Goal: Task Accomplishment & Management: Complete application form

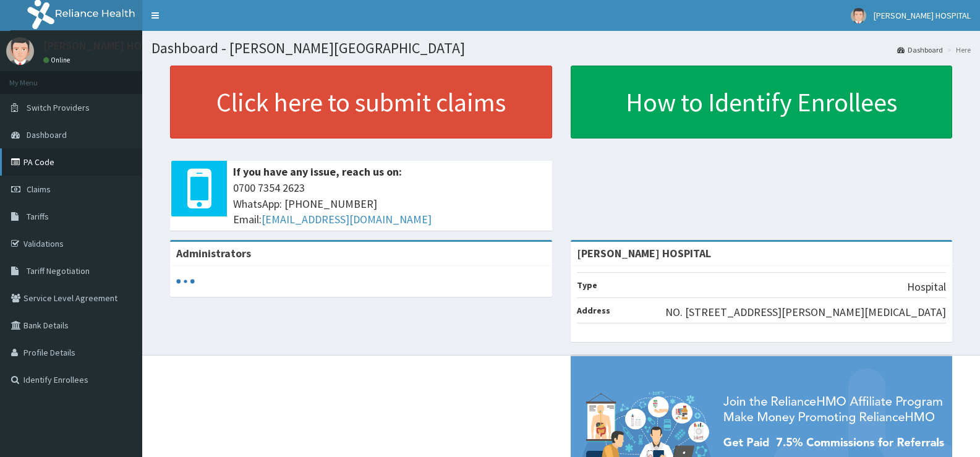
click at [78, 158] on link "PA Code" at bounding box center [71, 161] width 142 height 27
click at [57, 181] on link "Claims" at bounding box center [71, 189] width 142 height 27
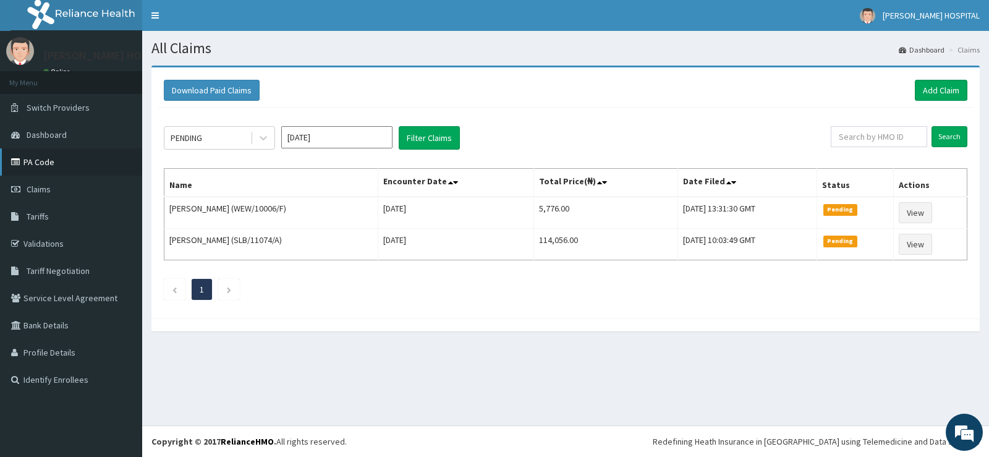
click at [83, 153] on link "PA Code" at bounding box center [71, 161] width 142 height 27
click at [939, 98] on link "Add Claim" at bounding box center [941, 90] width 53 height 21
click at [946, 90] on link "Add Claim" at bounding box center [941, 90] width 53 height 21
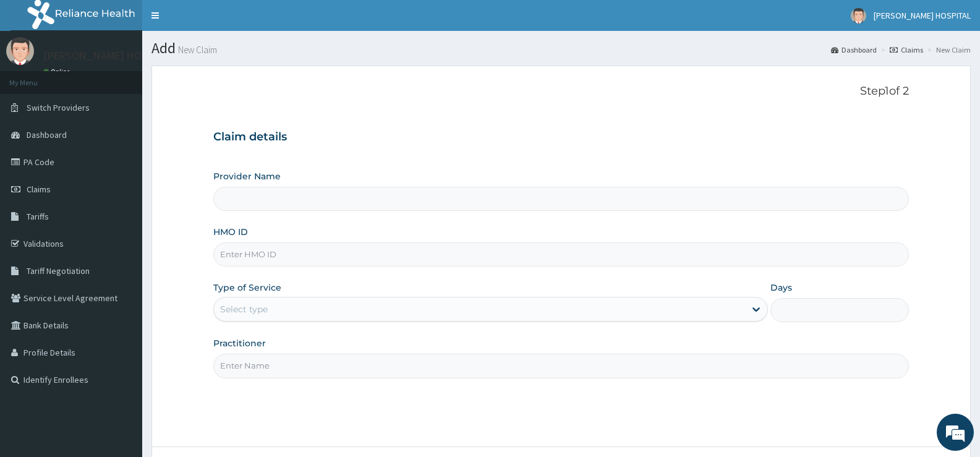
type input "[PERSON_NAME] HOSPITAL"
click at [395, 255] on input "HMO ID" at bounding box center [560, 254] width 695 height 24
paste input "SLB/11074/A"
type input "SLB/11074/A"
click at [353, 306] on div "Select type" at bounding box center [479, 309] width 530 height 20
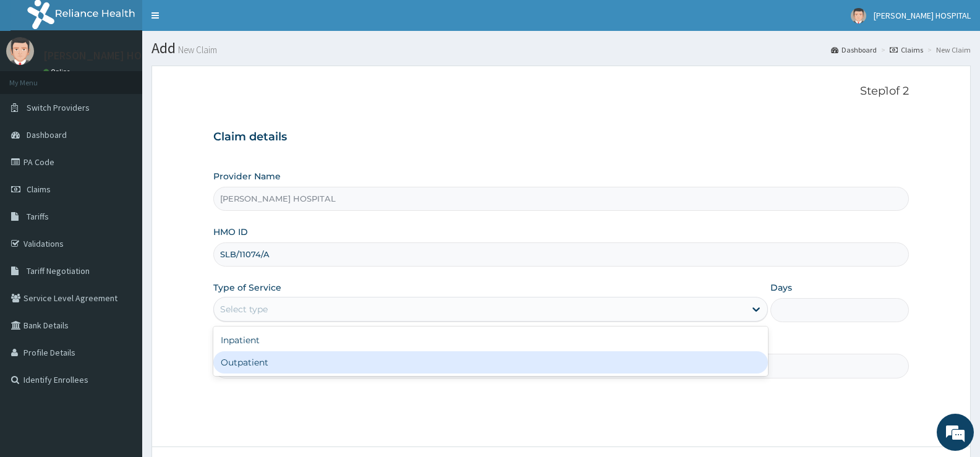
click at [292, 360] on div "Outpatient" at bounding box center [490, 362] width 554 height 22
type input "1"
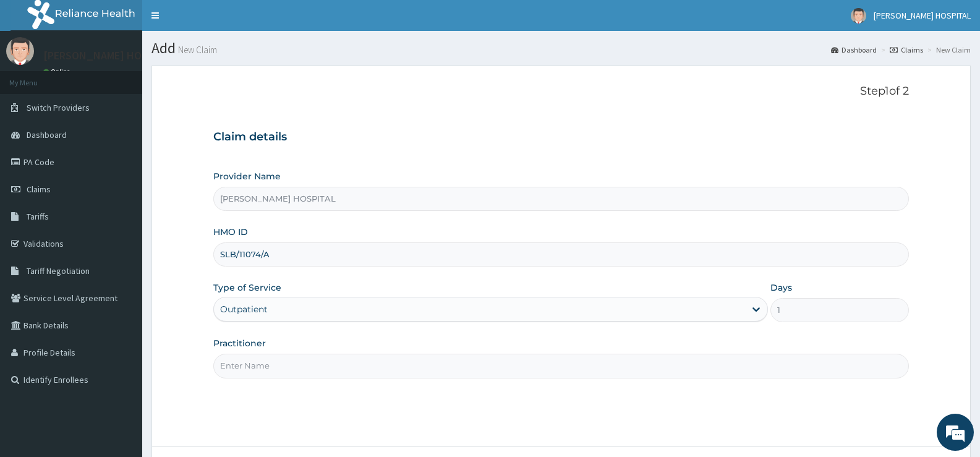
click at [266, 376] on input "Practitioner" at bounding box center [560, 366] width 695 height 24
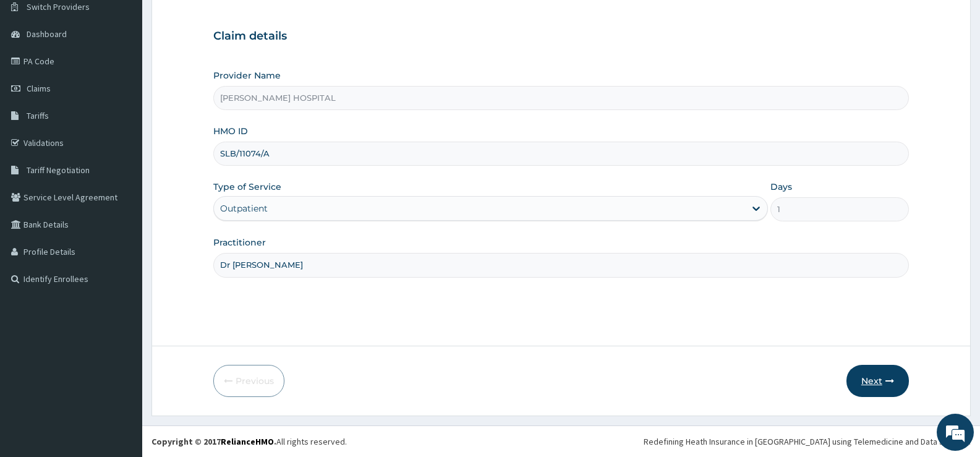
type input "Dr Matthew"
click at [886, 377] on icon "button" at bounding box center [889, 380] width 9 height 9
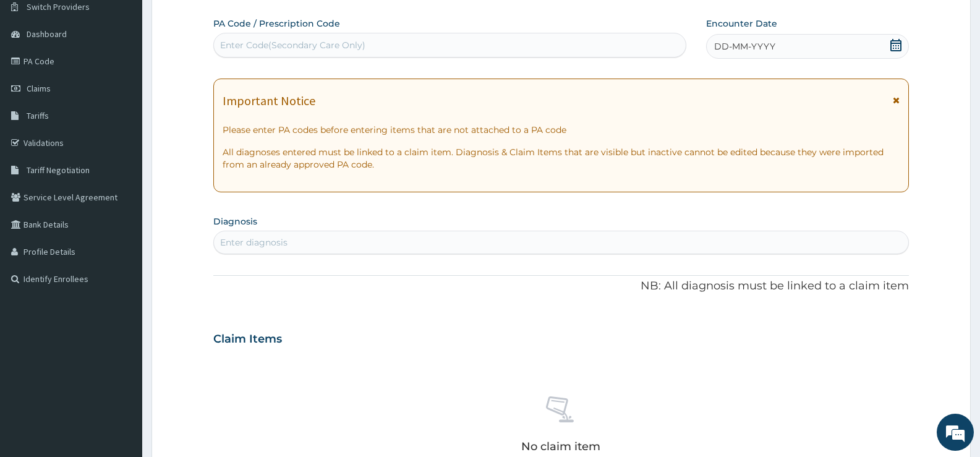
click at [896, 97] on icon at bounding box center [896, 100] width 7 height 9
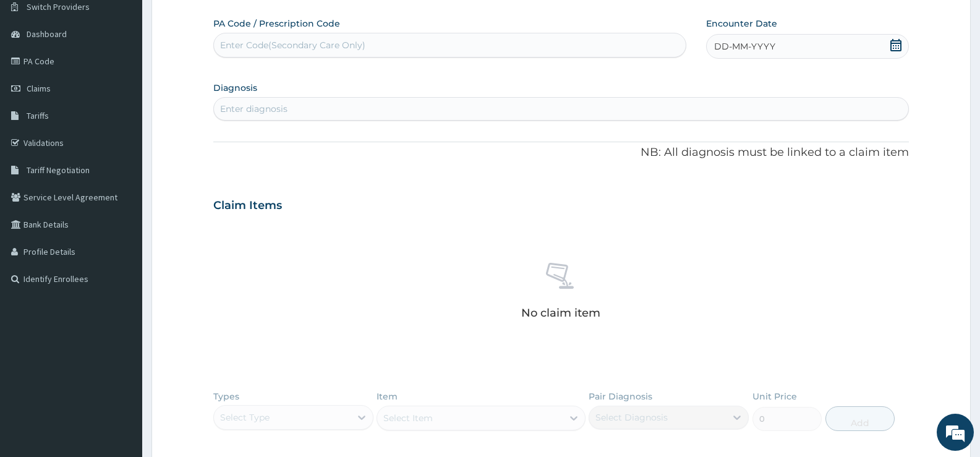
click at [461, 47] on div "Enter Code(Secondary Care Only)" at bounding box center [450, 45] width 472 height 20
paste input "PA/3A02CF"
type input "PA/3A02CF"
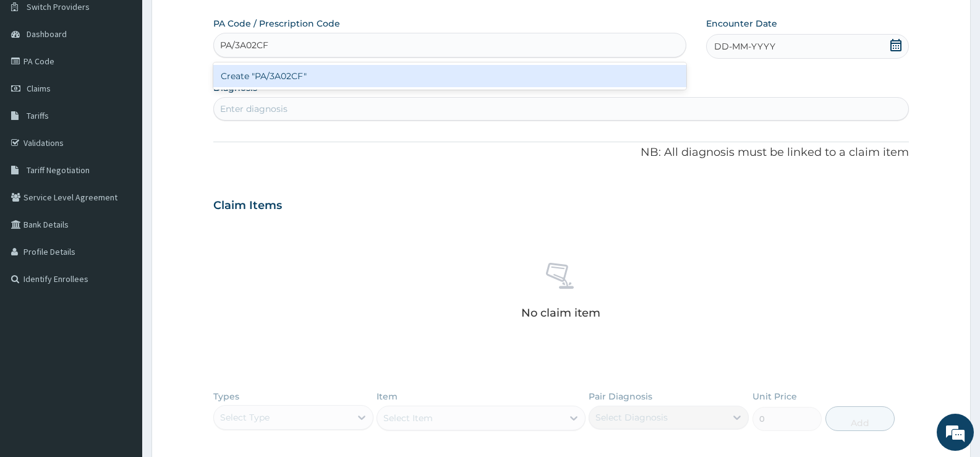
click at [425, 74] on div "Create "PA/3A02CF"" at bounding box center [449, 76] width 473 height 22
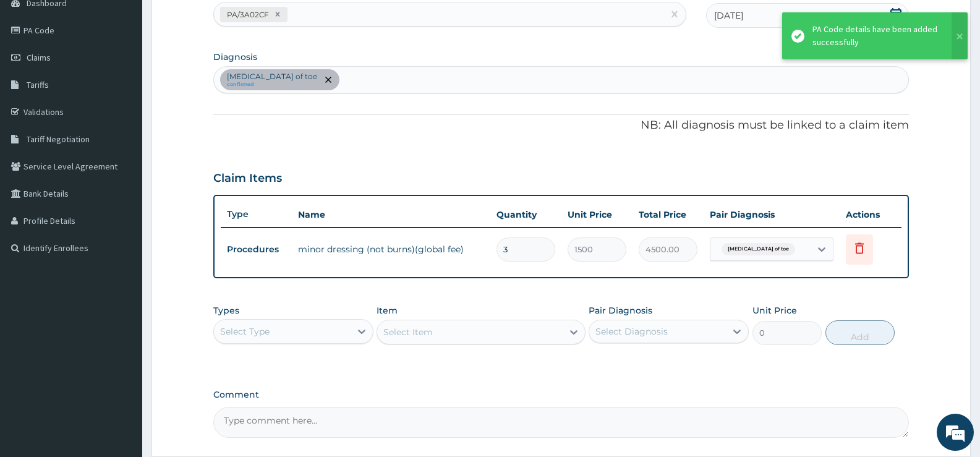
scroll to position [151, 0]
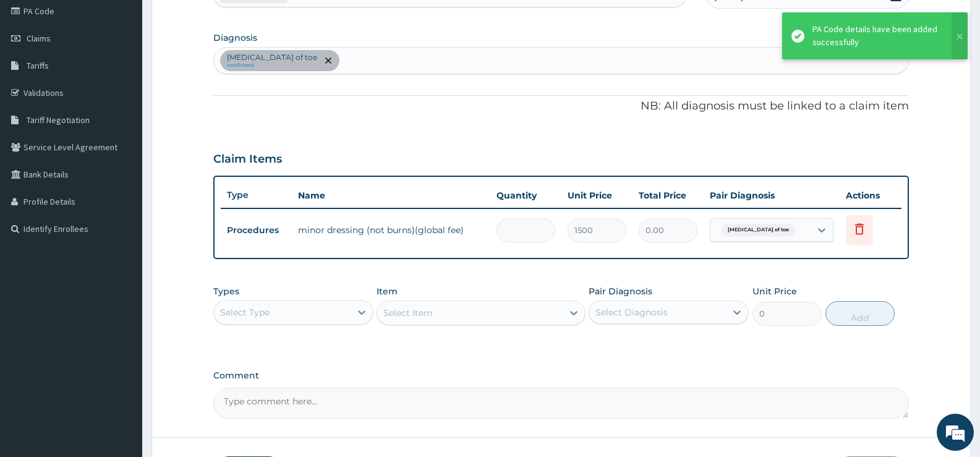
type input "0.00"
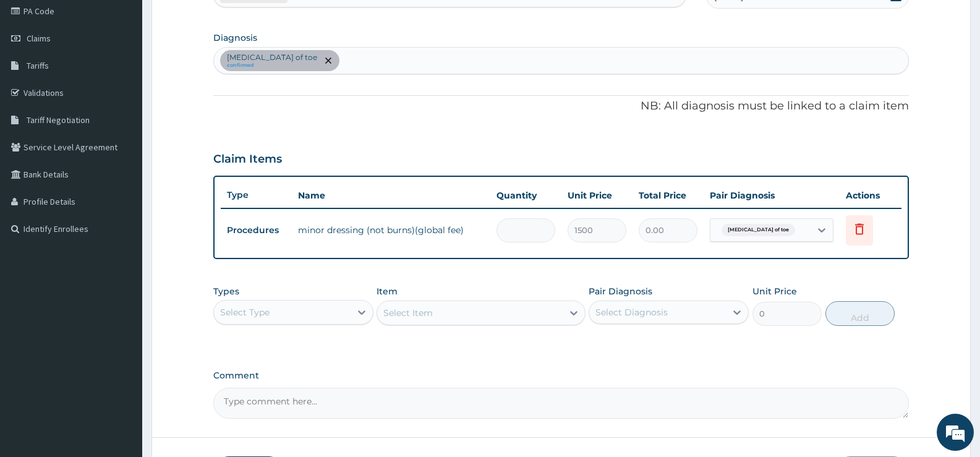
type input "1"
type input "1500.00"
type input "1"
click at [456, 61] on div "Abrasion of toe confirmed" at bounding box center [561, 61] width 694 height 26
type input "s"
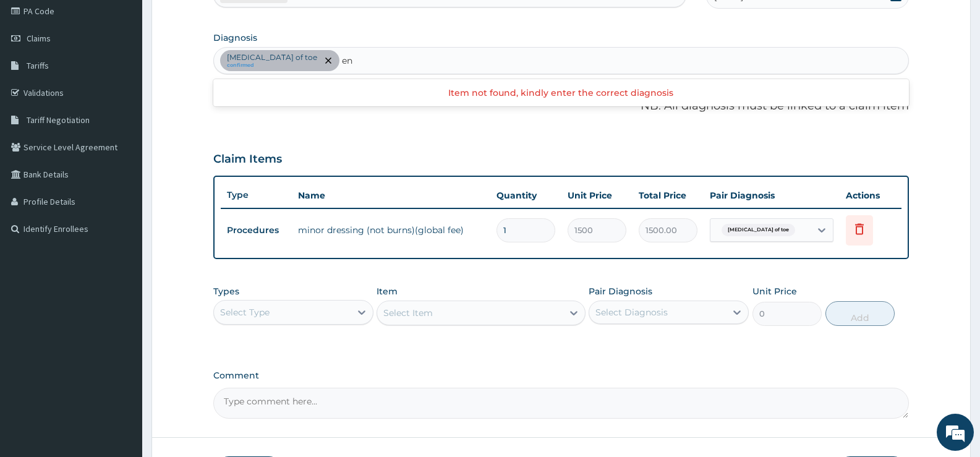
type input "e"
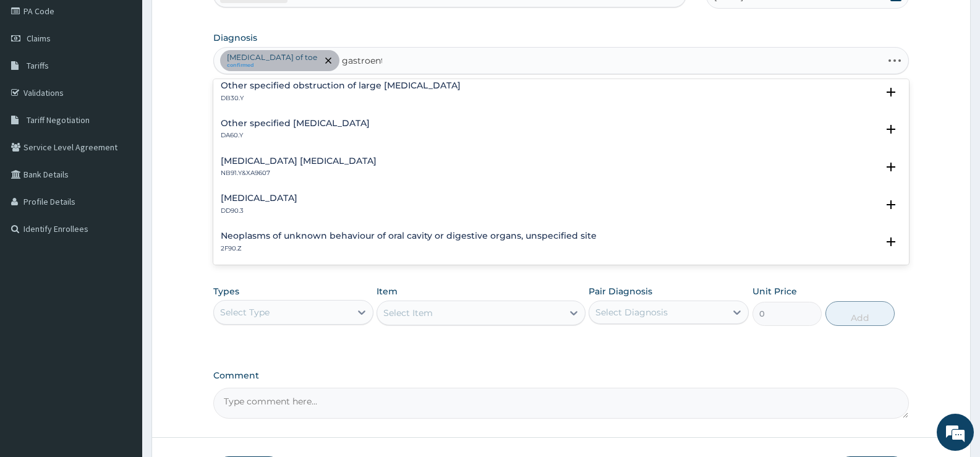
scroll to position [0, 0]
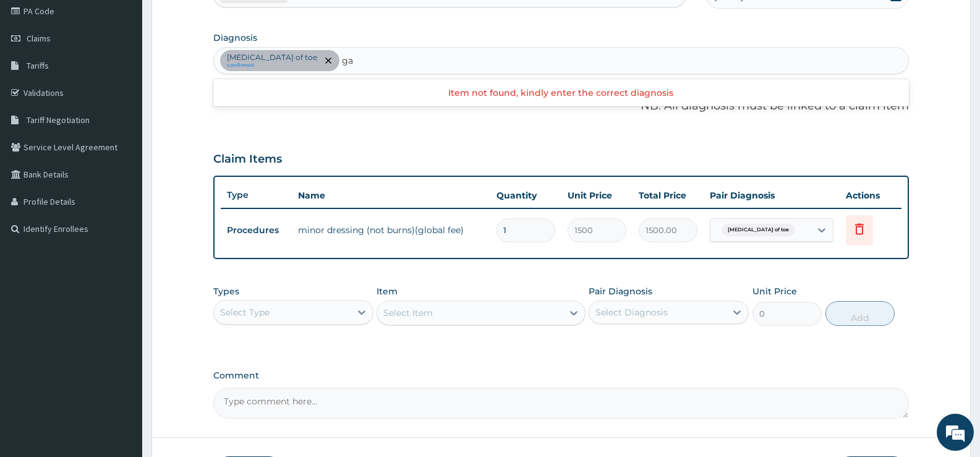
type input "g"
type input "s"
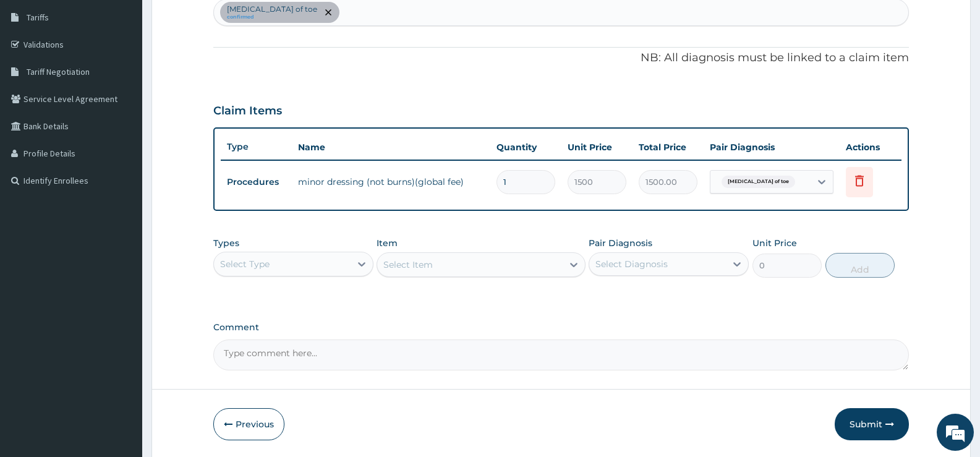
scroll to position [242, 0]
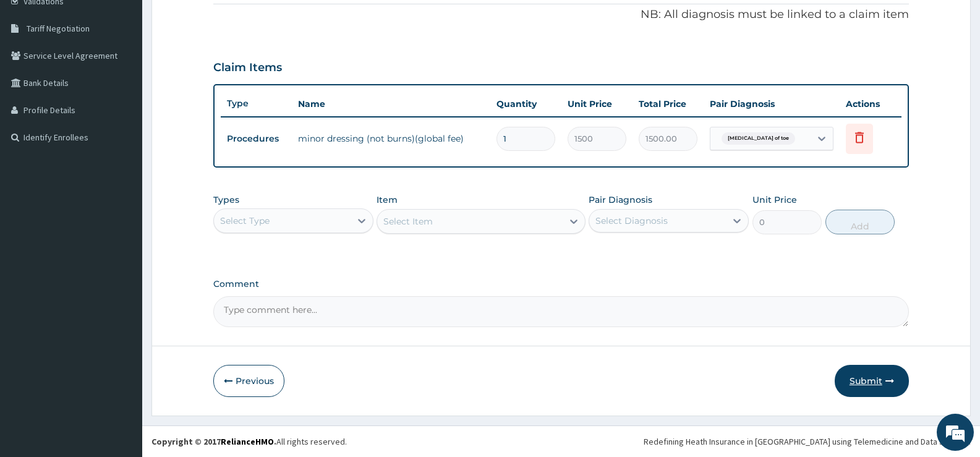
click at [854, 382] on button "Submit" at bounding box center [871, 381] width 74 height 32
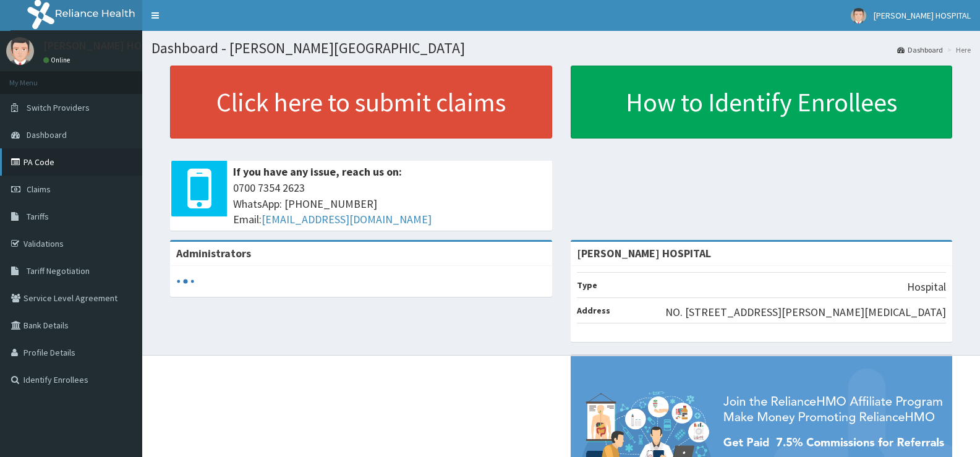
click at [38, 162] on link "PA Code" at bounding box center [71, 161] width 142 height 27
